Goal: Information Seeking & Learning: Learn about a topic

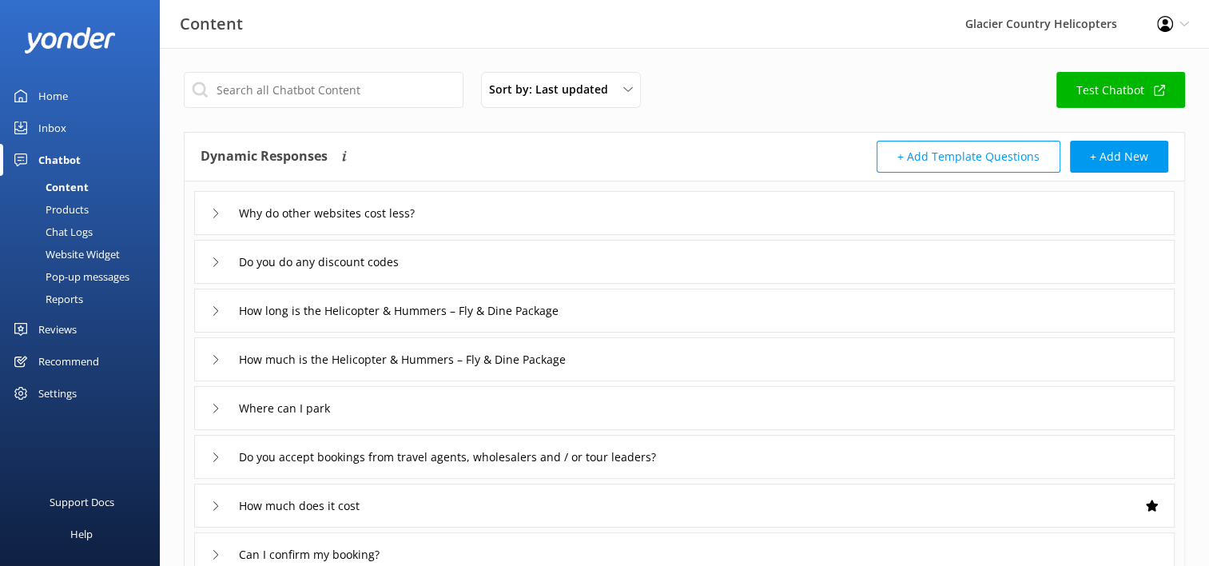
click at [217, 212] on use at bounding box center [215, 213] width 5 height 9
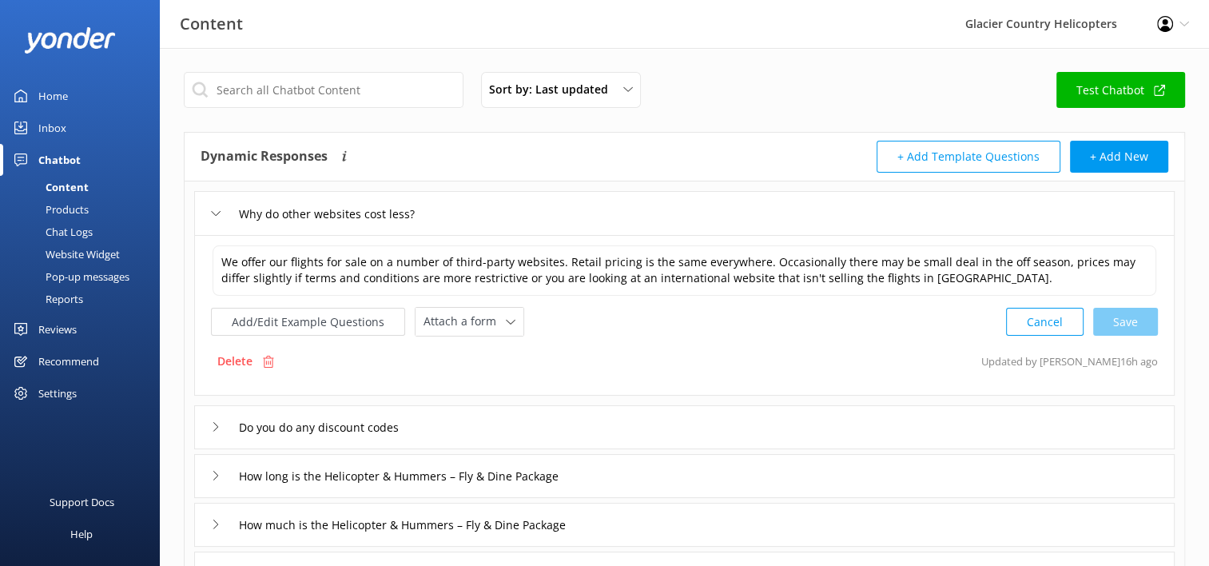
click at [217, 212] on icon at bounding box center [216, 214] width 10 height 10
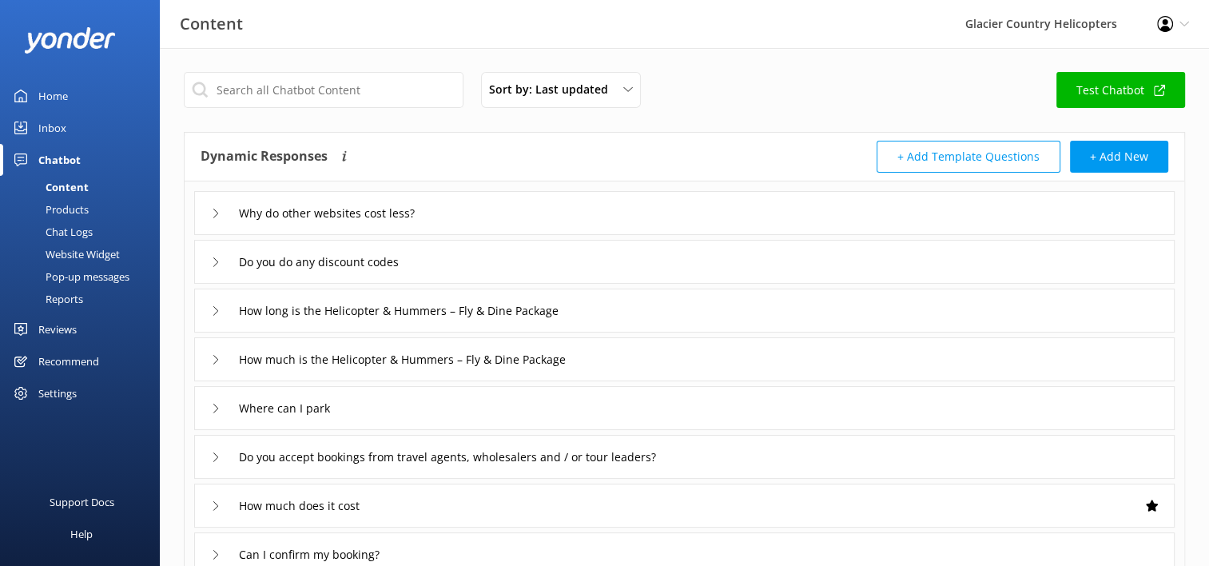
click at [217, 263] on icon at bounding box center [216, 262] width 10 height 10
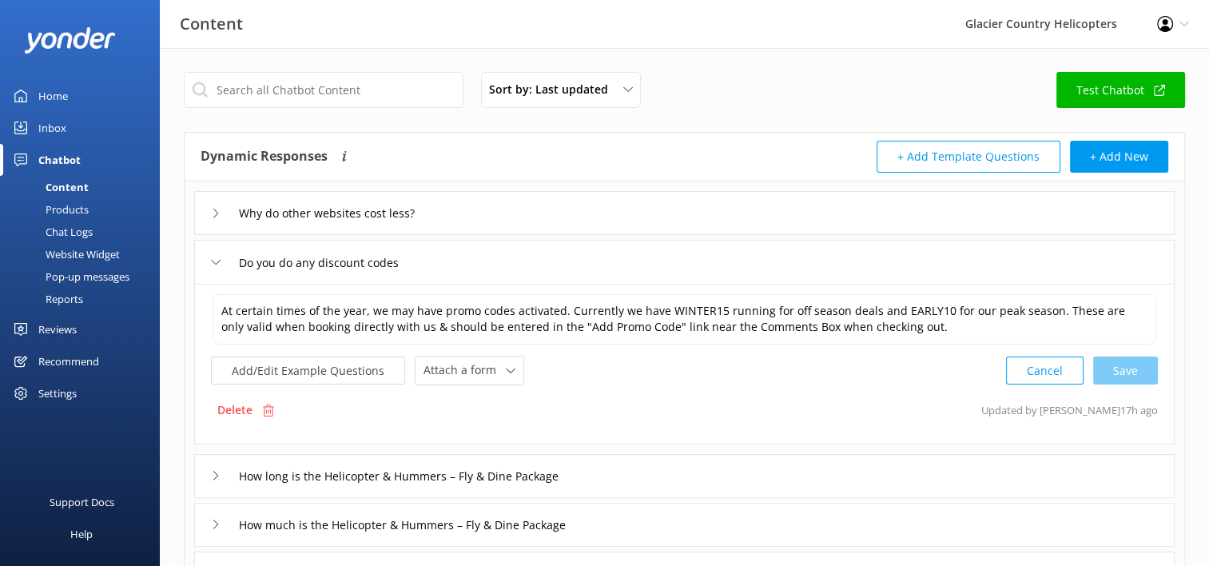
click at [217, 263] on use at bounding box center [216, 262] width 9 height 5
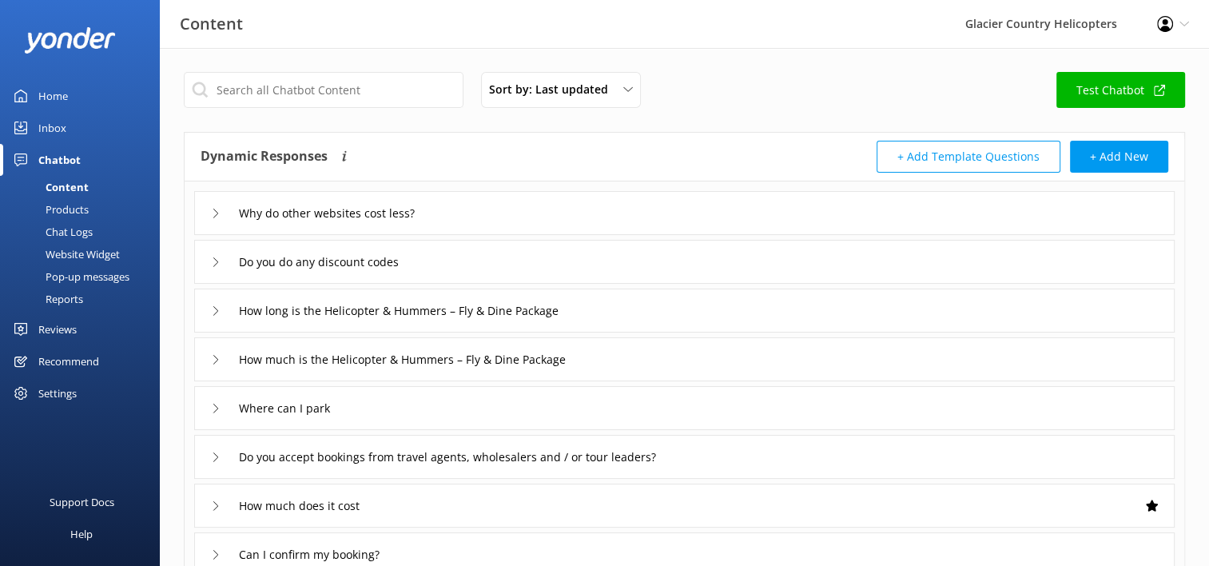
click at [217, 218] on div "Why do other websites cost less?" at bounding box center [323, 213] width 224 height 26
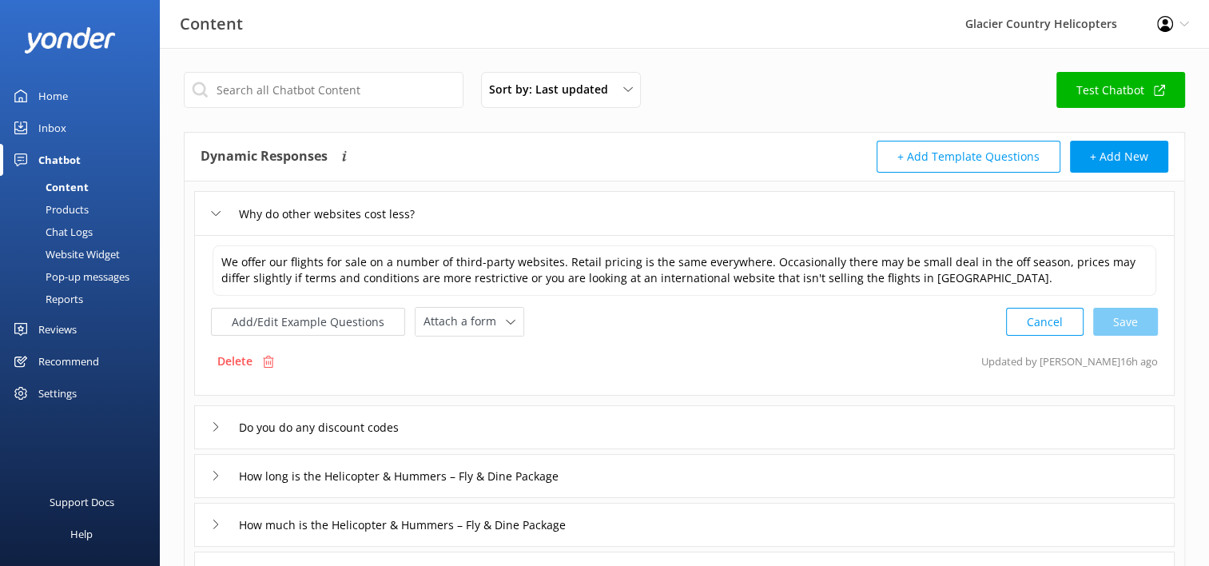
click at [217, 218] on div "Why do other websites cost less?" at bounding box center [323, 214] width 224 height 26
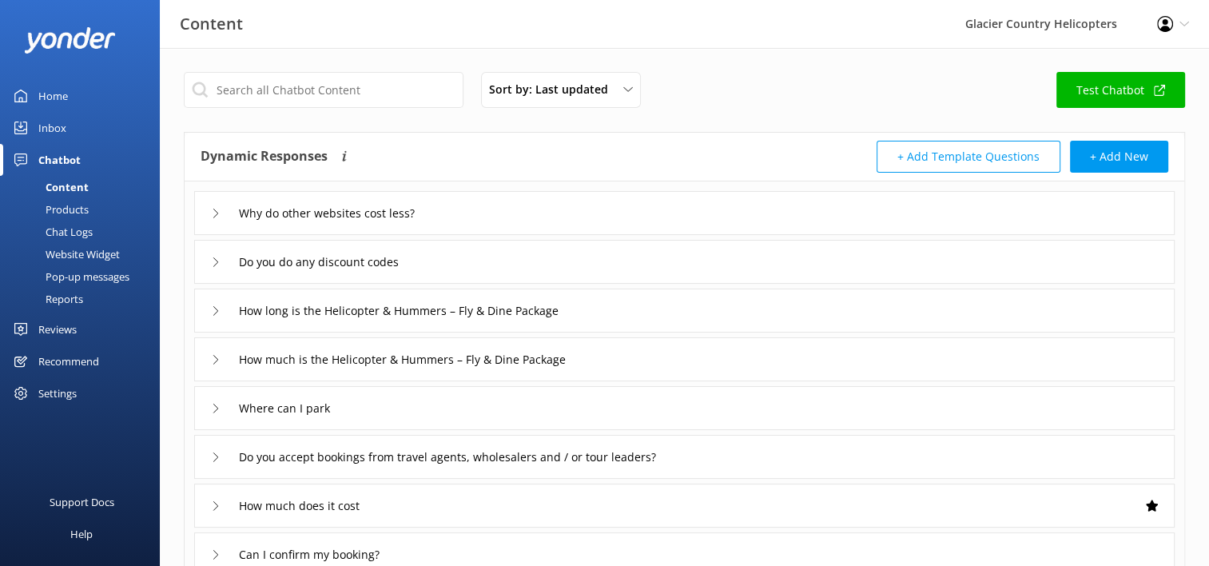
click at [59, 129] on div "Inbox" at bounding box center [52, 128] width 28 height 32
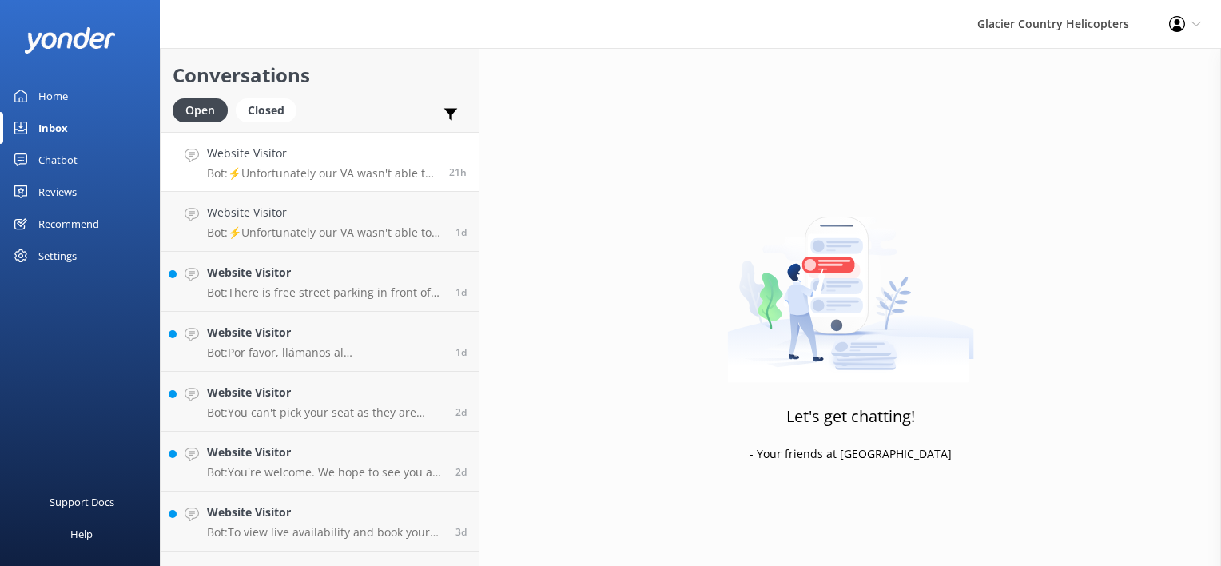
click at [309, 169] on p "Bot: ⚡Unfortunately our VA wasn't able to answer this question, the computer do…" at bounding box center [322, 173] width 230 height 14
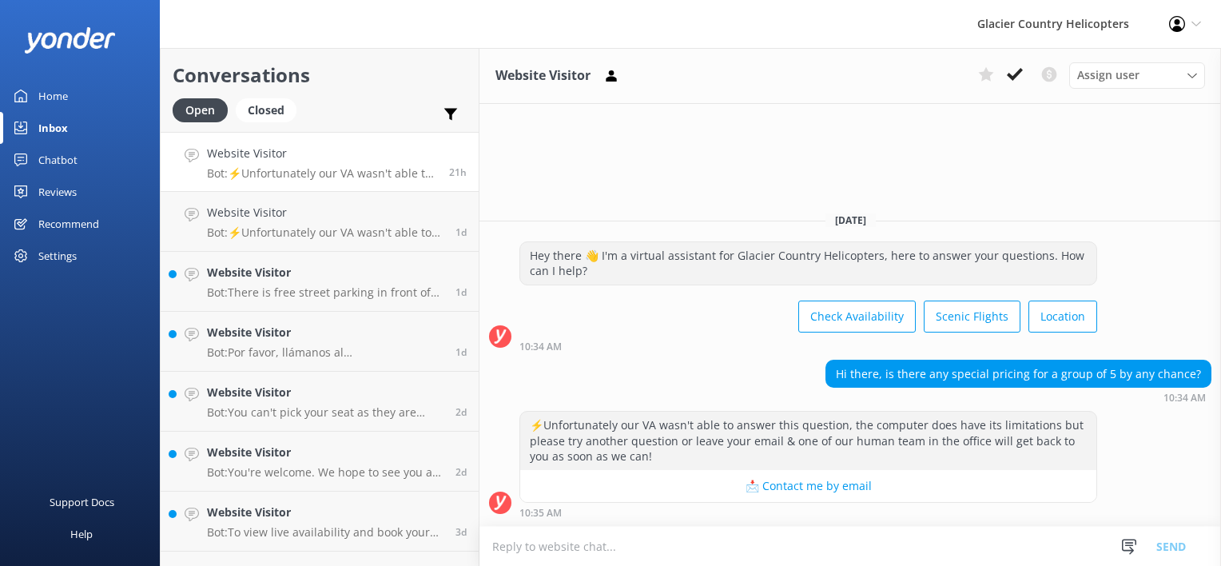
click at [48, 96] on div "Home" at bounding box center [53, 96] width 30 height 32
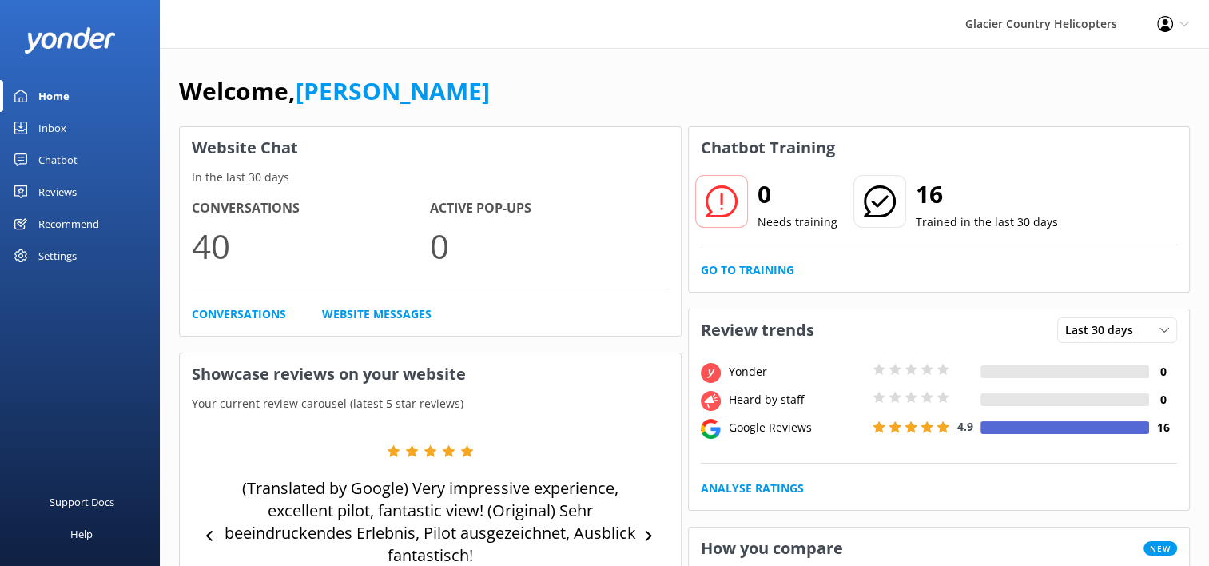
click at [55, 134] on div "Inbox" at bounding box center [52, 128] width 28 height 32
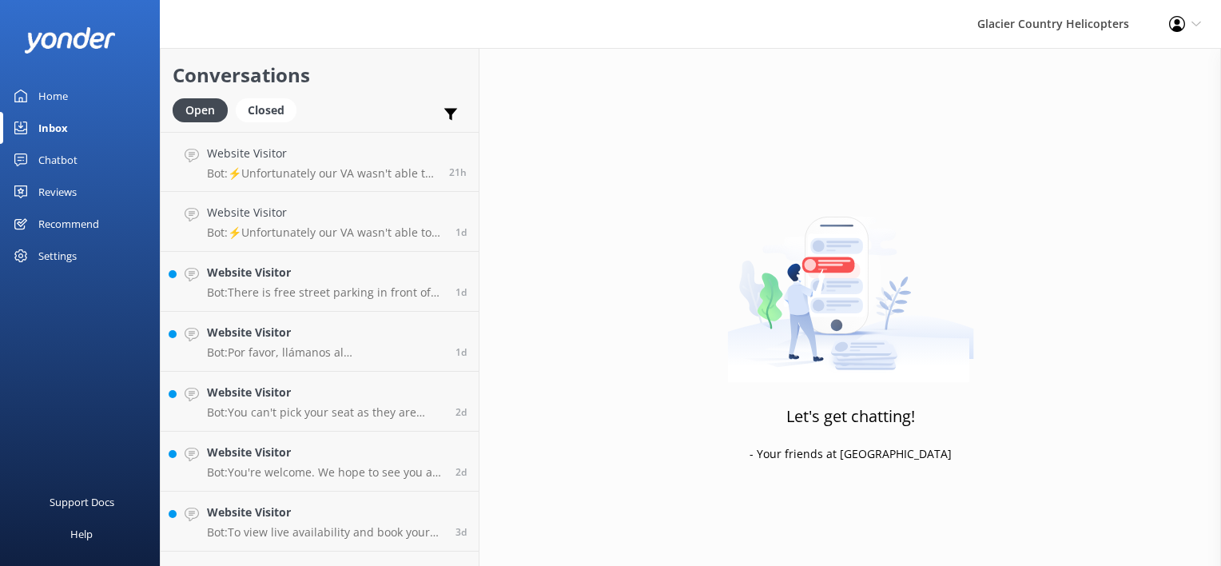
click at [82, 157] on link "Chatbot" at bounding box center [80, 160] width 160 height 32
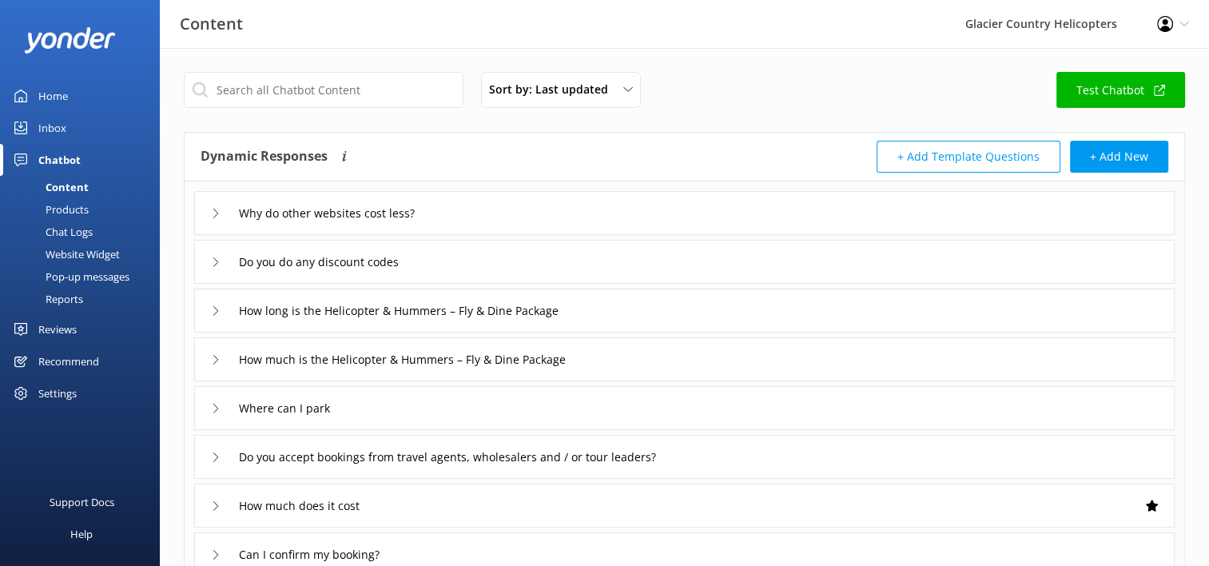
click at [71, 232] on div "Chat Logs" at bounding box center [51, 232] width 83 height 22
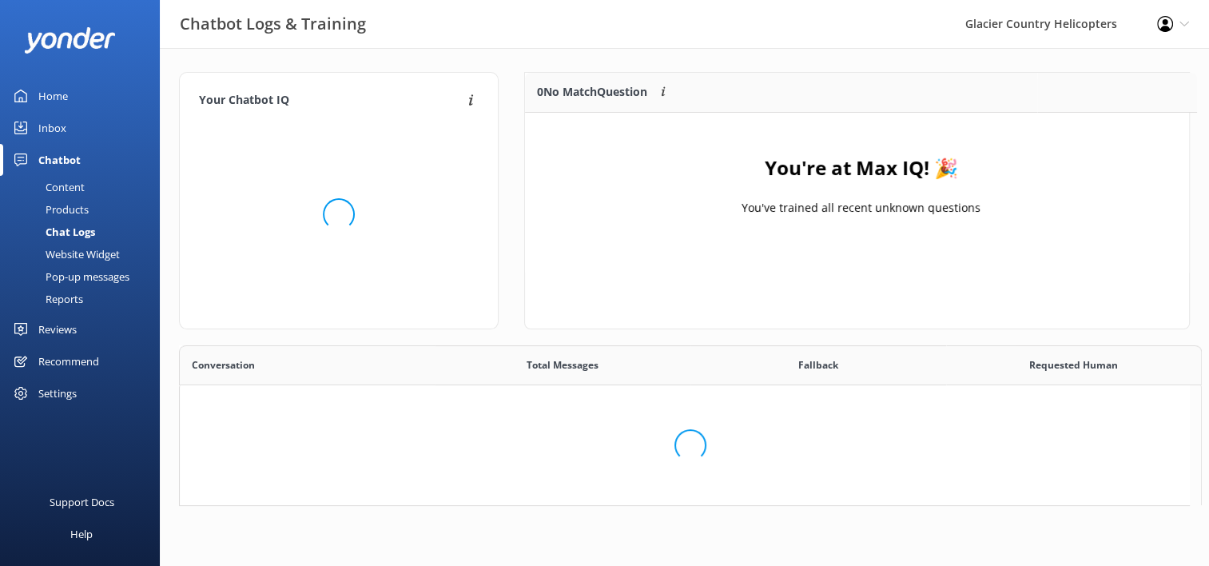
scroll to position [13, 13]
